Goal: Task Accomplishment & Management: Complete application form

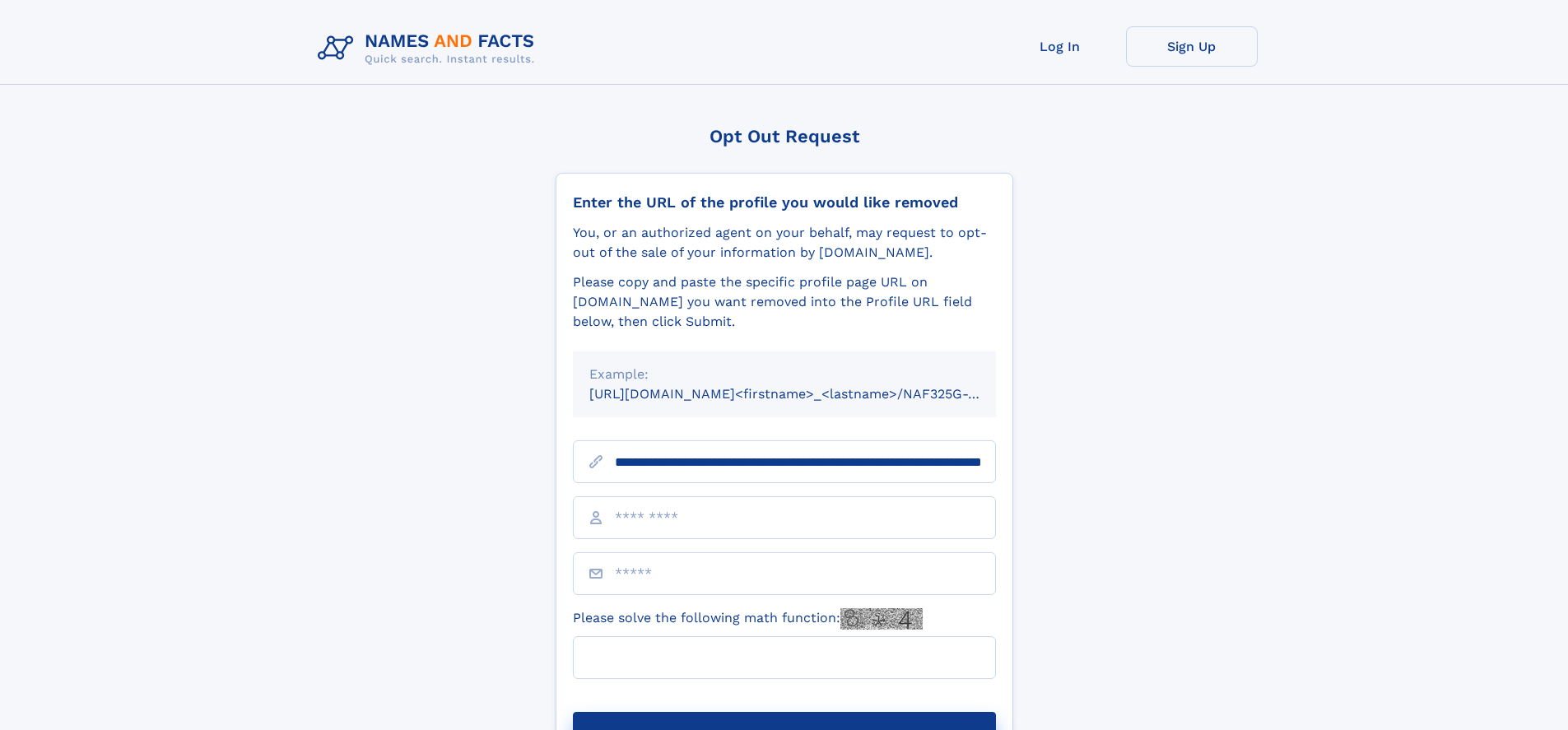
scroll to position [0, 168]
type input "**********"
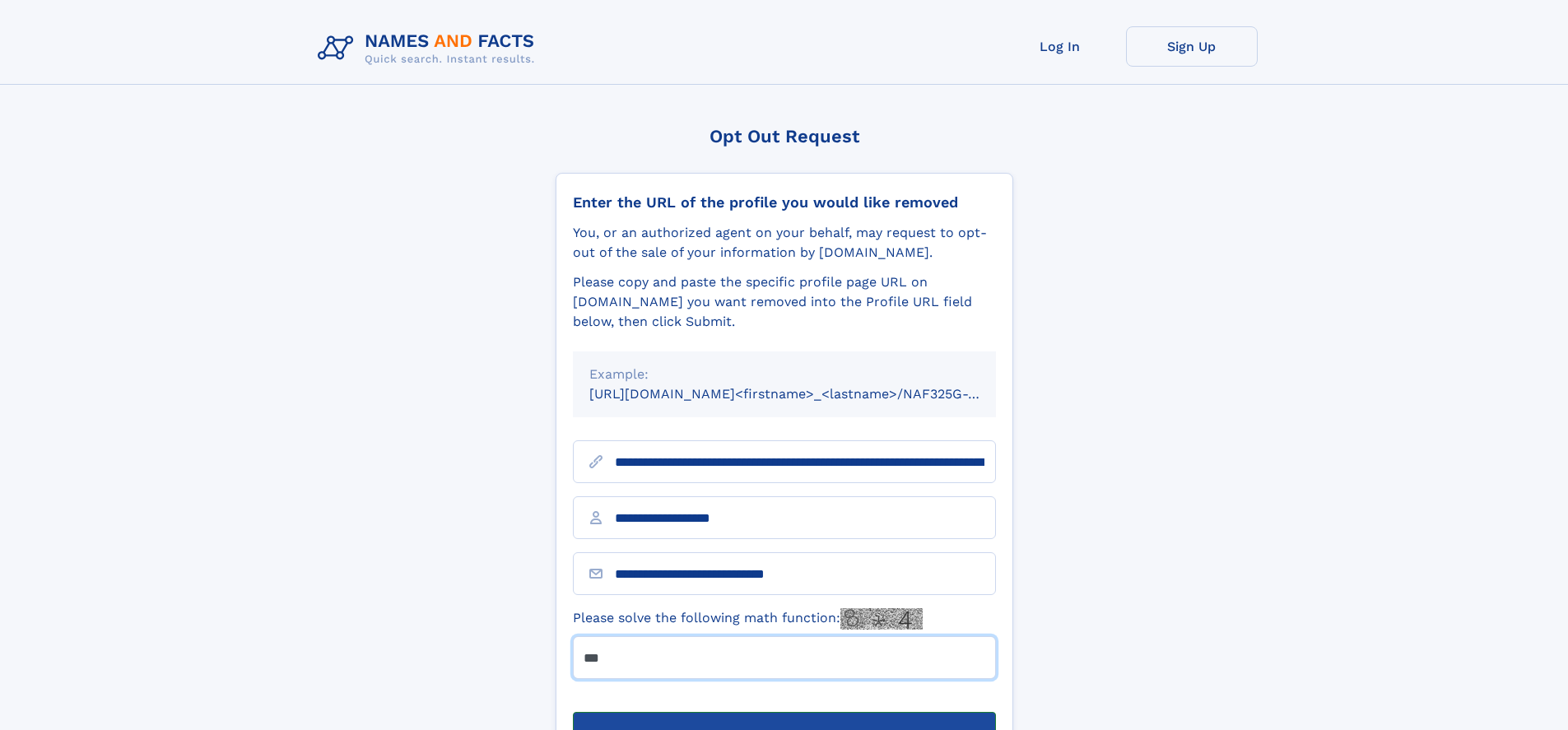
type input "***"
click at [784, 712] on button "Submit Opt Out Request" at bounding box center [784, 738] width 423 height 53
